Goal: Information Seeking & Learning: Find specific fact

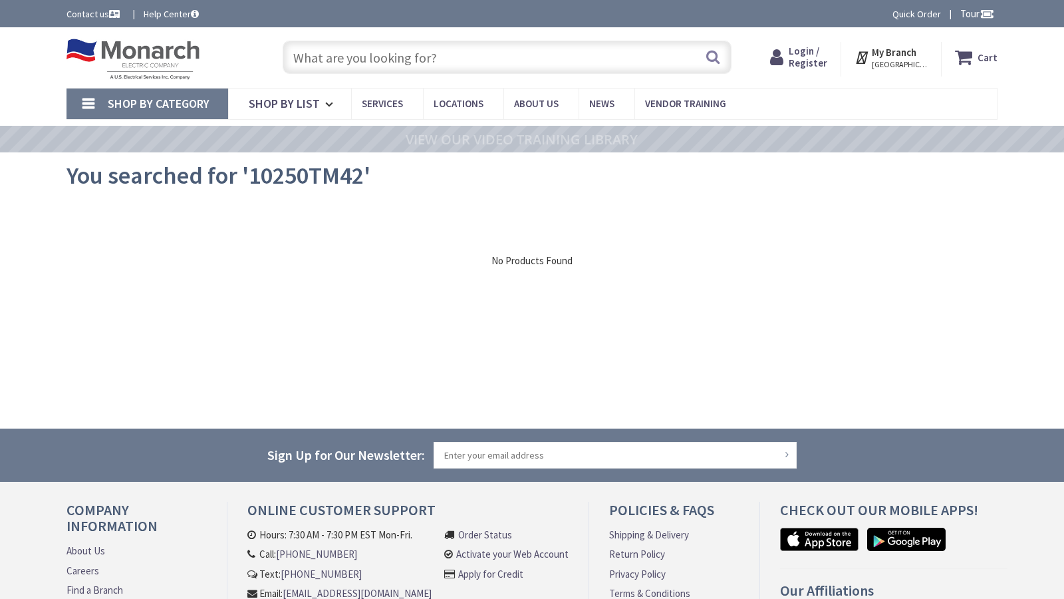
type input "[STREET_ADDRESS][US_STATE]"
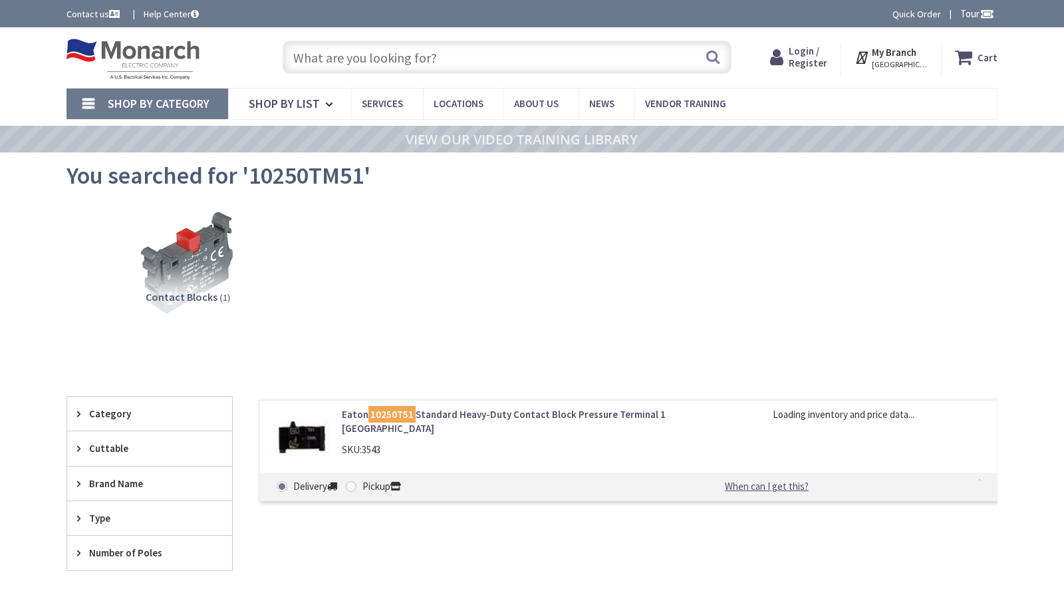
type input "[STREET_ADDRESS][US_STATE]"
